Goal: Obtain resource: Obtain resource

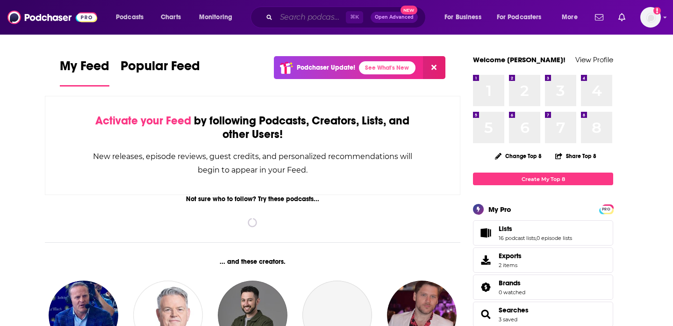
click at [302, 19] on input "Search podcasts, credits, & more..." at bounding box center [311, 17] width 70 height 15
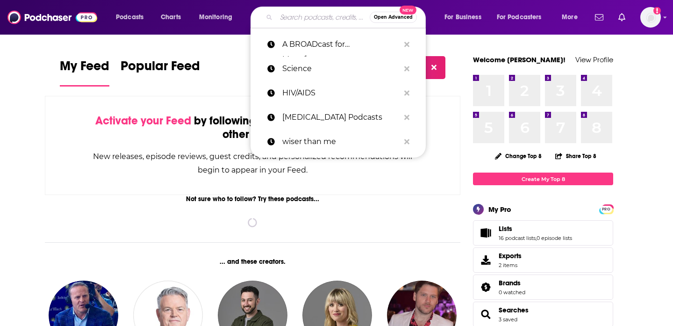
paste input "Mo News"
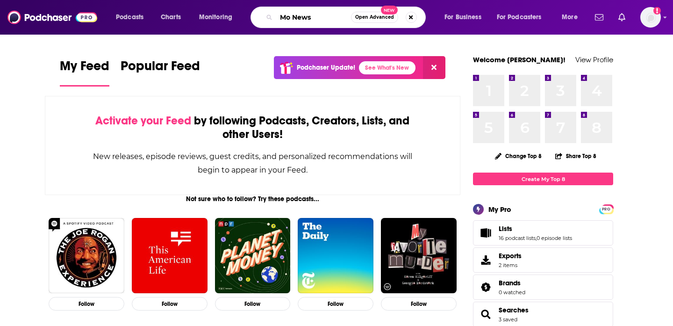
type input "Mo News"
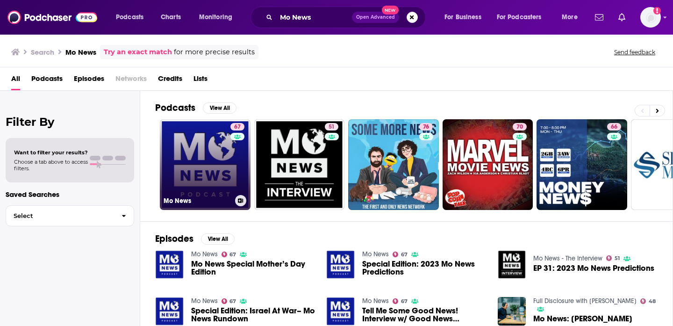
click at [213, 189] on link "67 Mo News" at bounding box center [205, 164] width 91 height 91
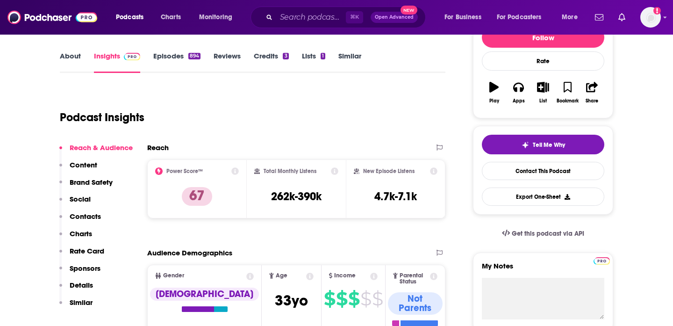
scroll to position [128, 0]
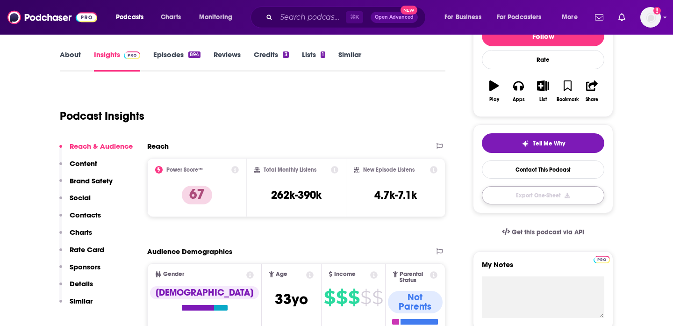
click at [532, 200] on button "Export One-Sheet" at bounding box center [543, 195] width 122 height 18
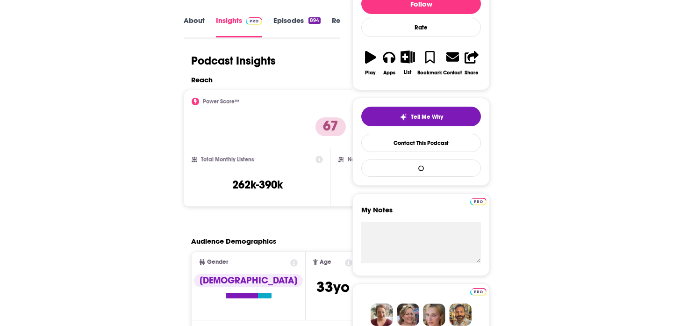
scroll to position [0, 0]
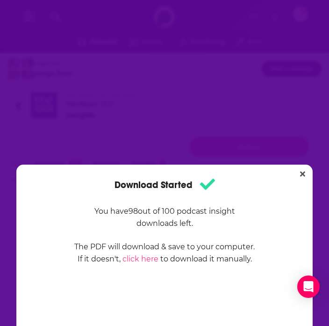
click at [274, 79] on div "Download Started You have 98 out of 100 podcast insight downloads left. The PDF…" at bounding box center [164, 163] width 329 height 326
